Goal: Task Accomplishment & Management: Manage account settings

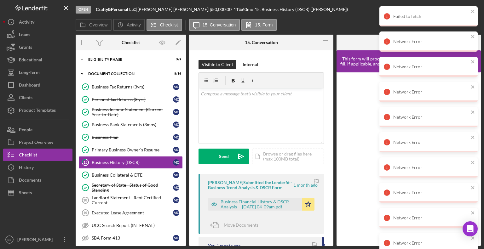
scroll to position [13, 0]
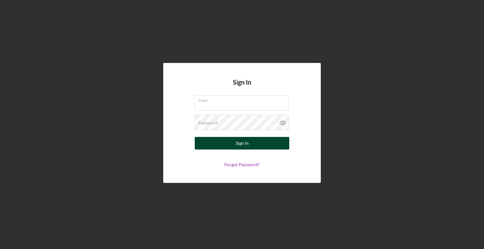
type input "[EMAIL_ADDRESS][DOMAIN_NAME]"
click at [246, 142] on div "Sign In" at bounding box center [242, 143] width 13 height 13
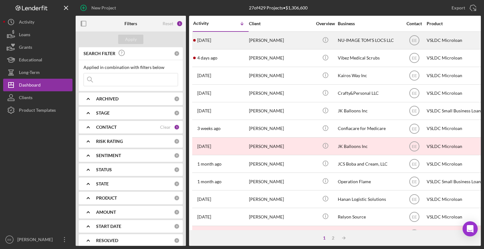
click at [261, 40] on div "[PERSON_NAME]" at bounding box center [280, 40] width 63 height 17
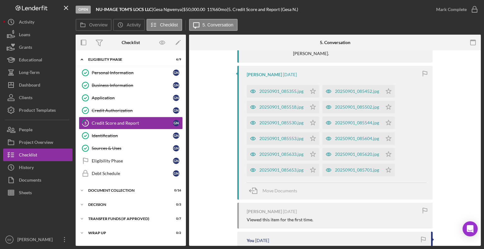
scroll to position [189, 0]
